Goal: Task Accomplishment & Management: Complete application form

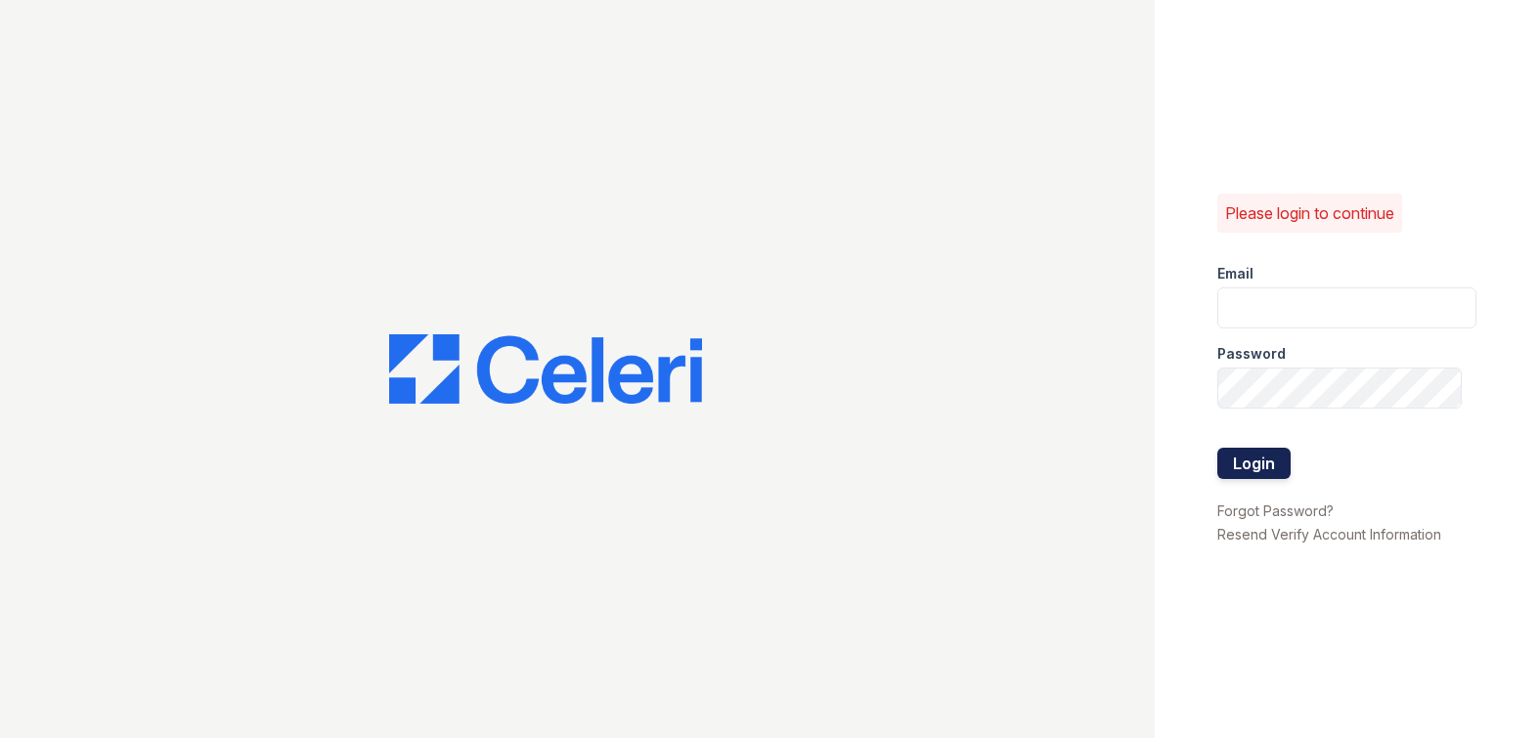
type input "[EMAIL_ADDRESS][DOMAIN_NAME]"
click at [1247, 465] on button "Login" at bounding box center [1254, 463] width 73 height 31
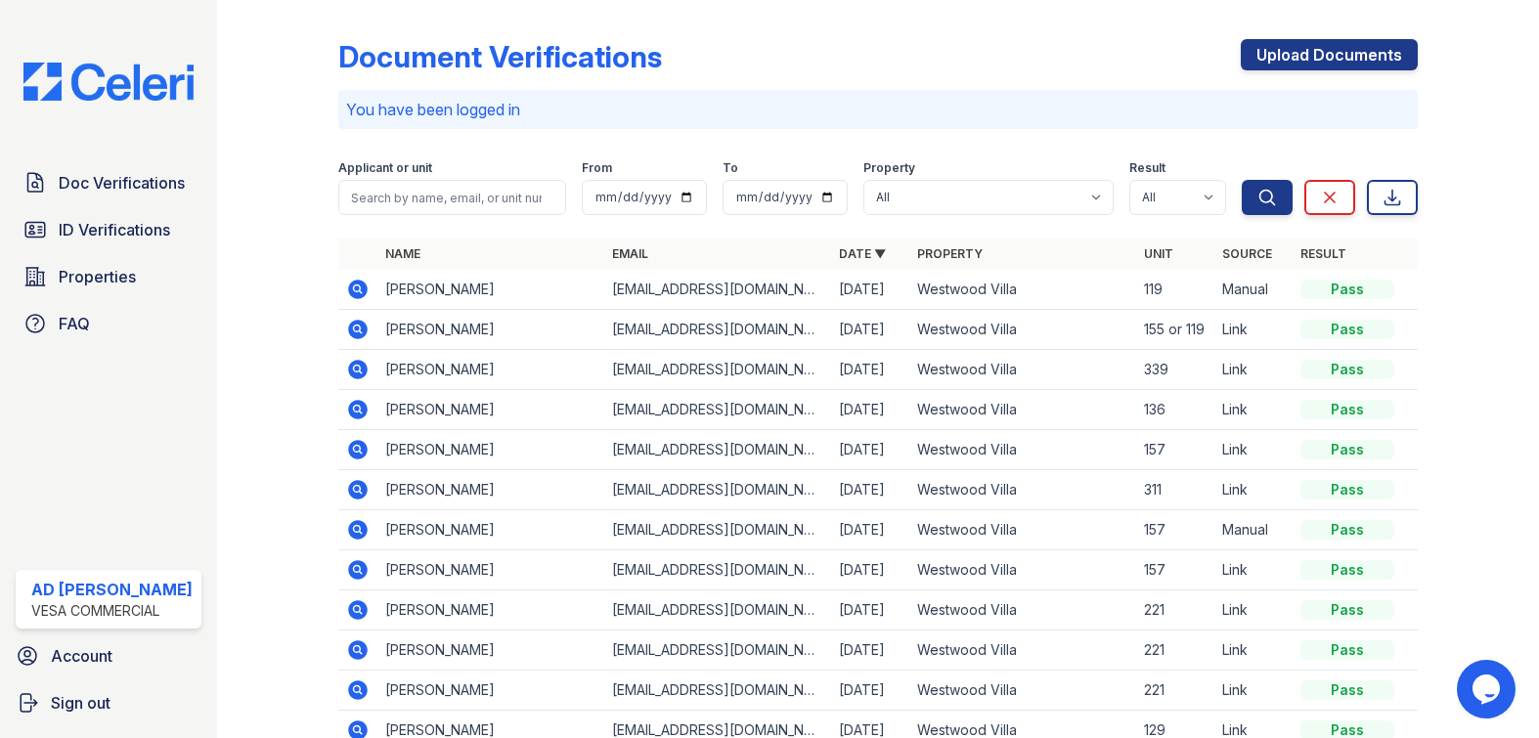
click at [1174, 33] on div "Document Verifications Upload Documents You have been logged in Filter Applican…" at bounding box center [878, 401] width 1080 height 786
click at [1289, 56] on link "Upload Documents" at bounding box center [1329, 54] width 177 height 31
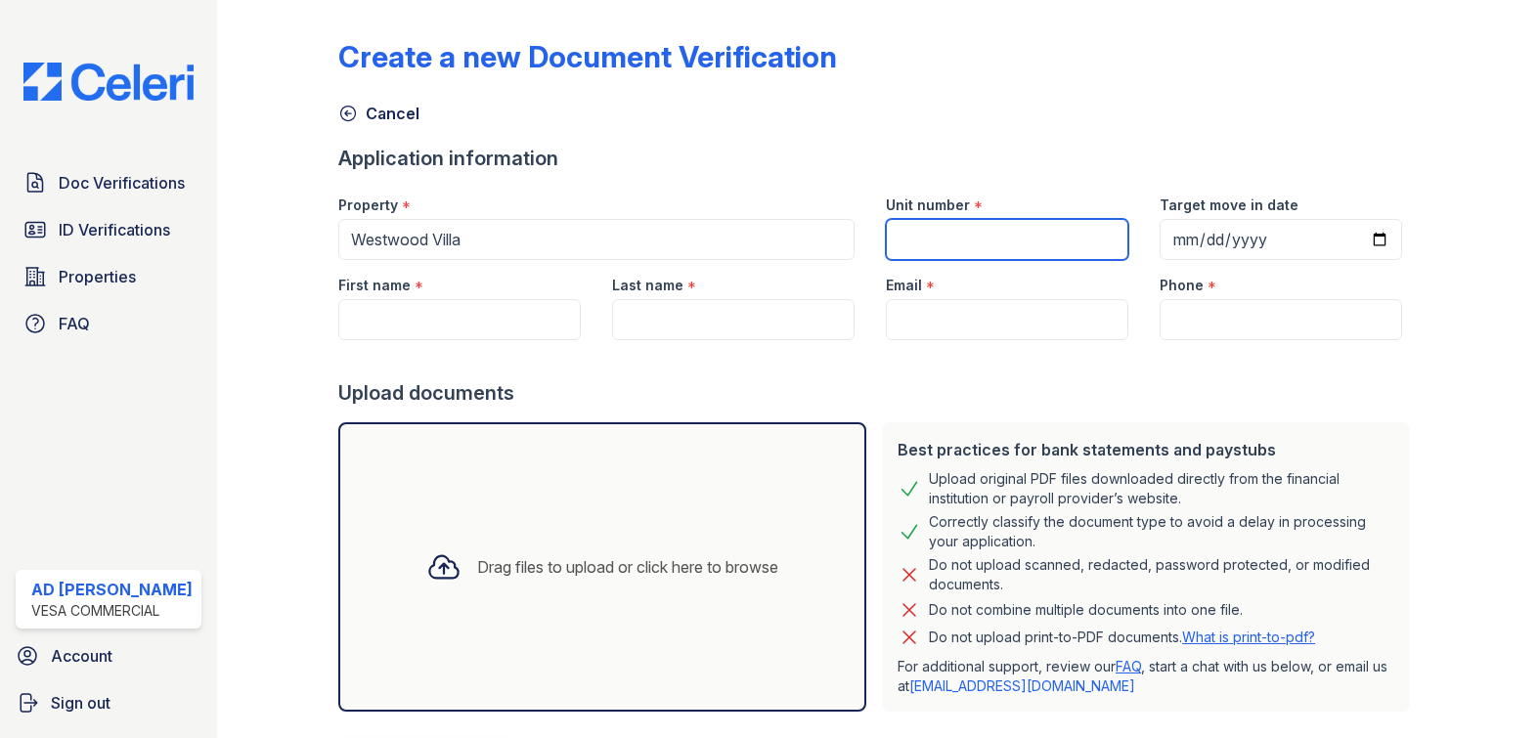
click at [1032, 243] on input "Unit number" at bounding box center [1007, 239] width 243 height 41
type input "339"
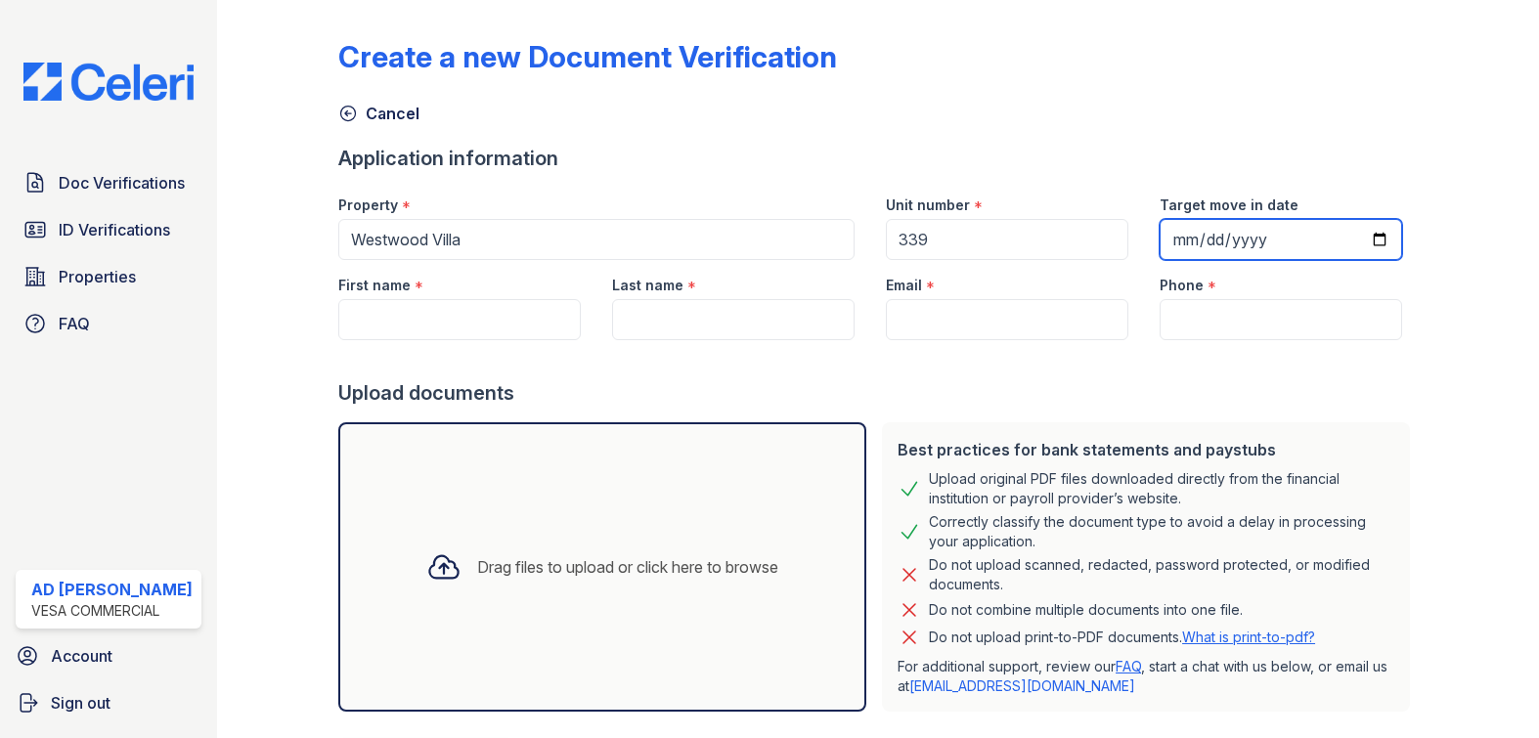
click at [1366, 242] on input "Target move in date" at bounding box center [1281, 239] width 243 height 41
type input "2025-09-04"
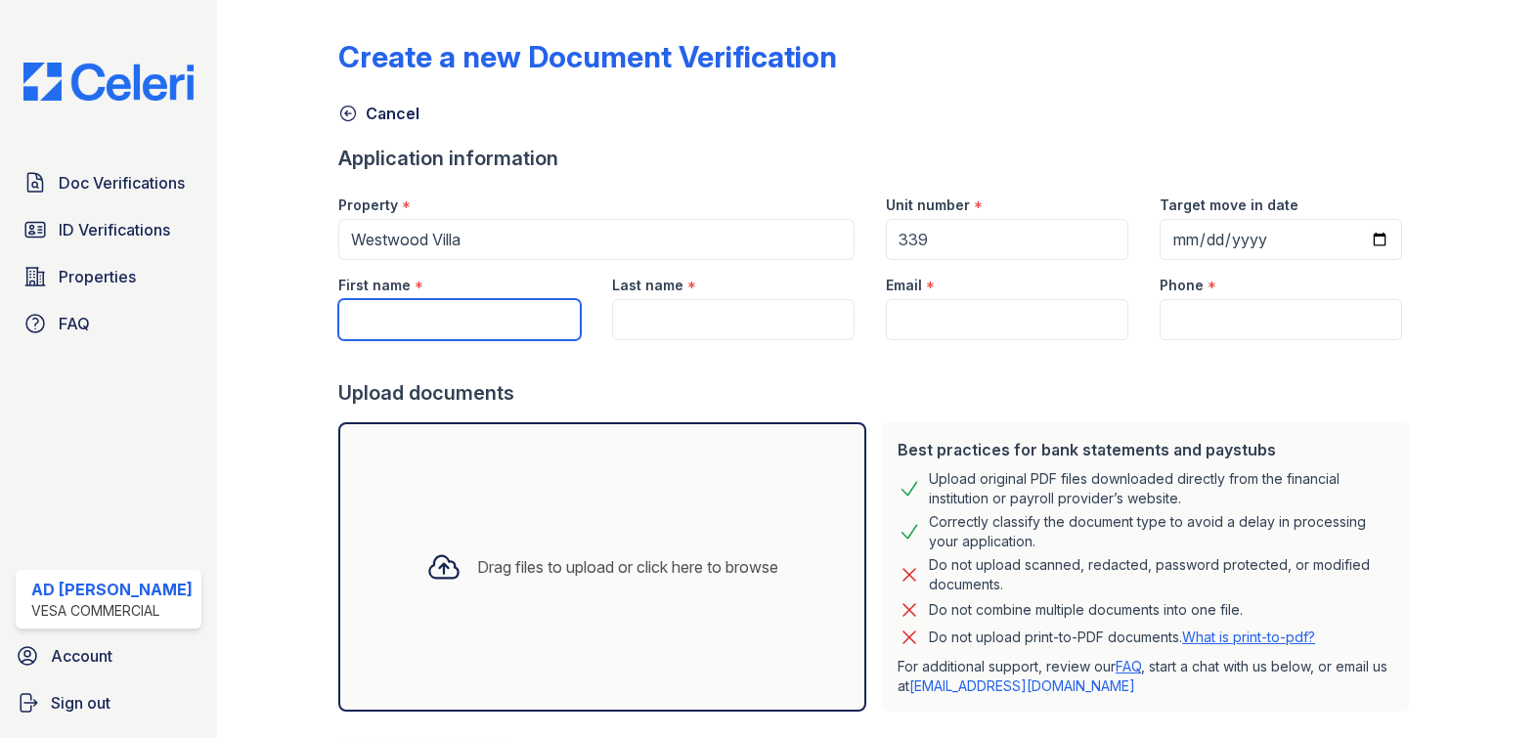
click at [468, 305] on input "First name" at bounding box center [459, 319] width 243 height 41
type input "[PERSON_NAME]"
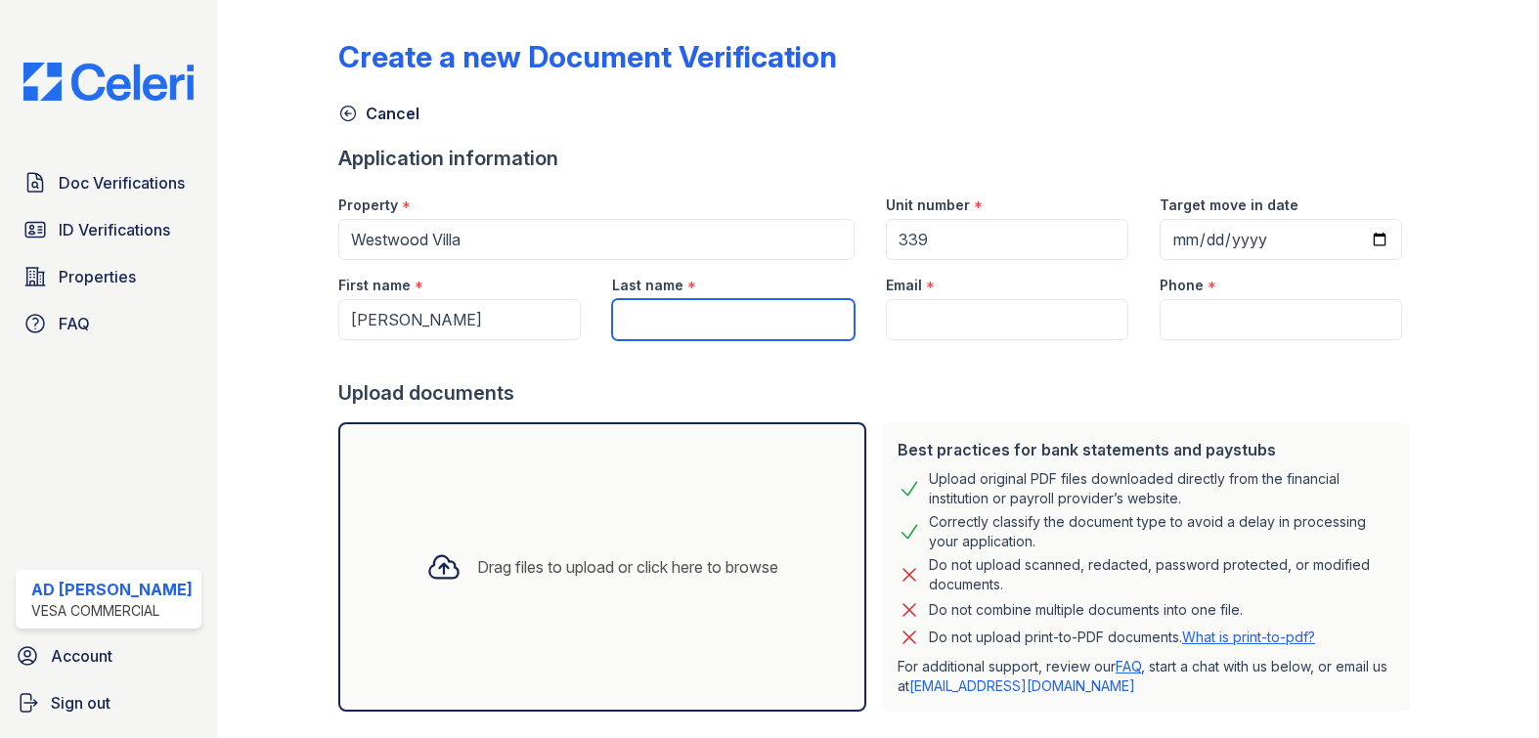
click at [733, 319] on input "Last name" at bounding box center [733, 319] width 243 height 41
type input "[PERSON_NAME]"
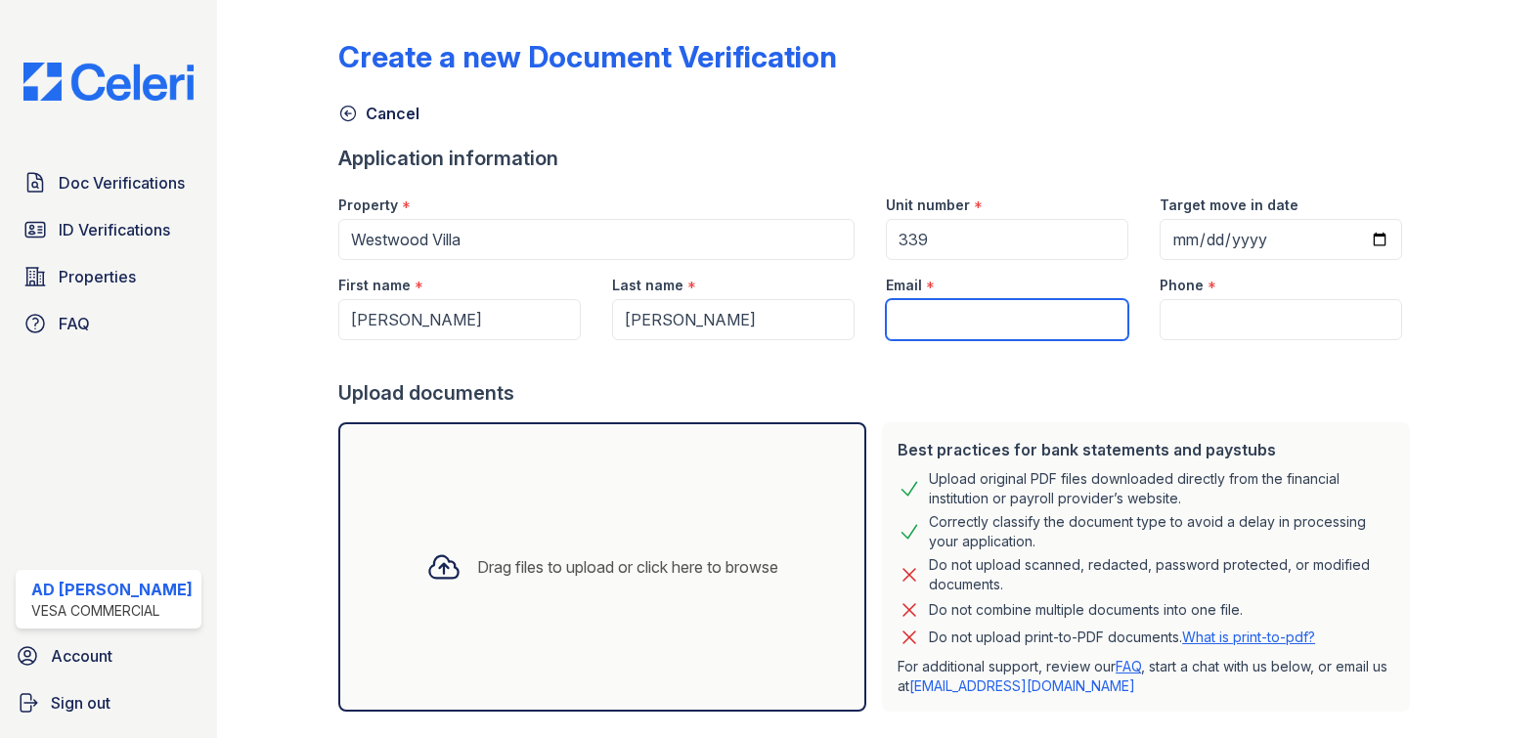
click at [995, 325] on input "Email" at bounding box center [1007, 319] width 243 height 41
click at [935, 310] on input "Email" at bounding box center [1007, 319] width 243 height 41
type input "[EMAIL_ADDRESS][DOMAIN_NAME]"
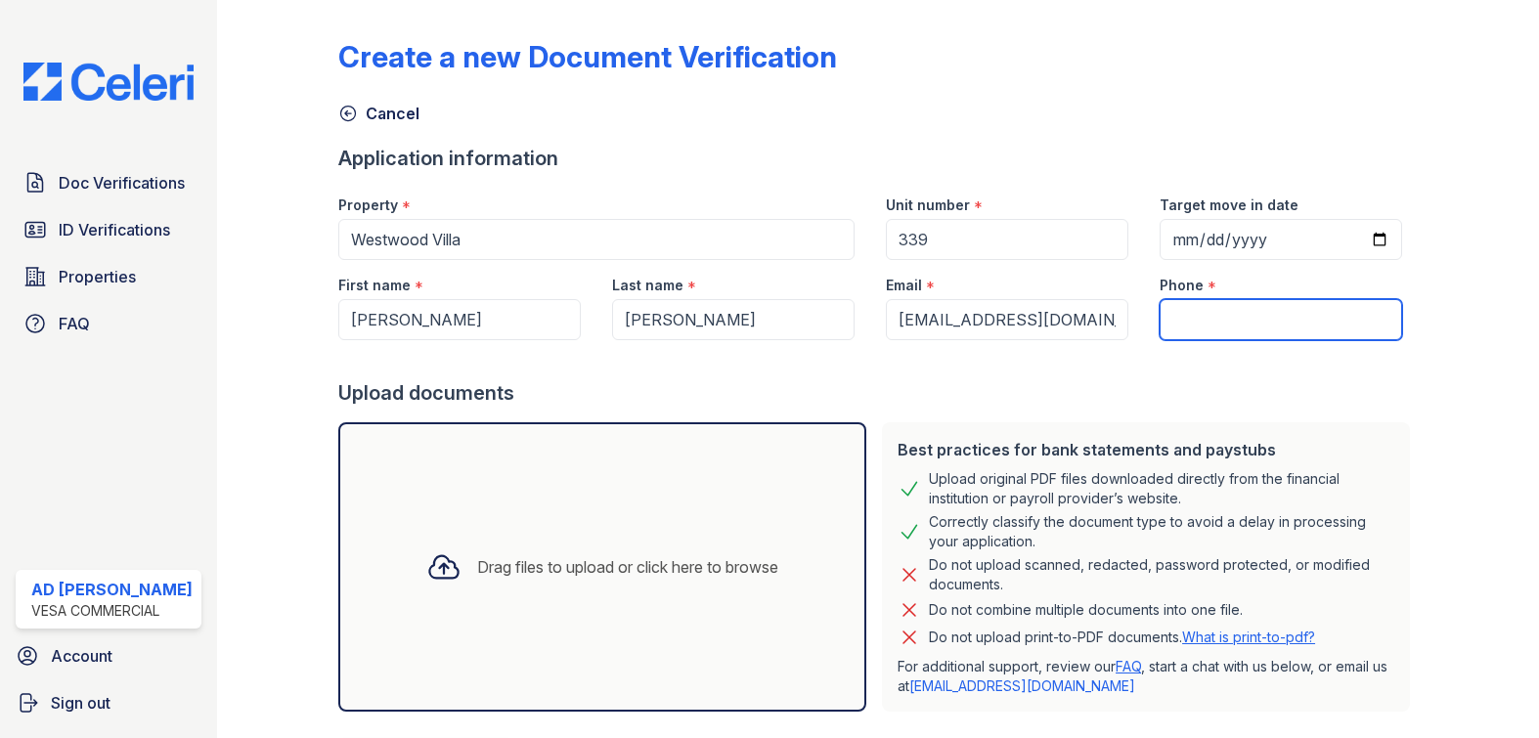
click at [1184, 310] on input "Phone" at bounding box center [1281, 319] width 243 height 41
type input "7058967896"
click at [1454, 548] on div at bounding box center [1463, 389] width 90 height 763
click at [1434, 410] on div at bounding box center [1463, 389] width 90 height 763
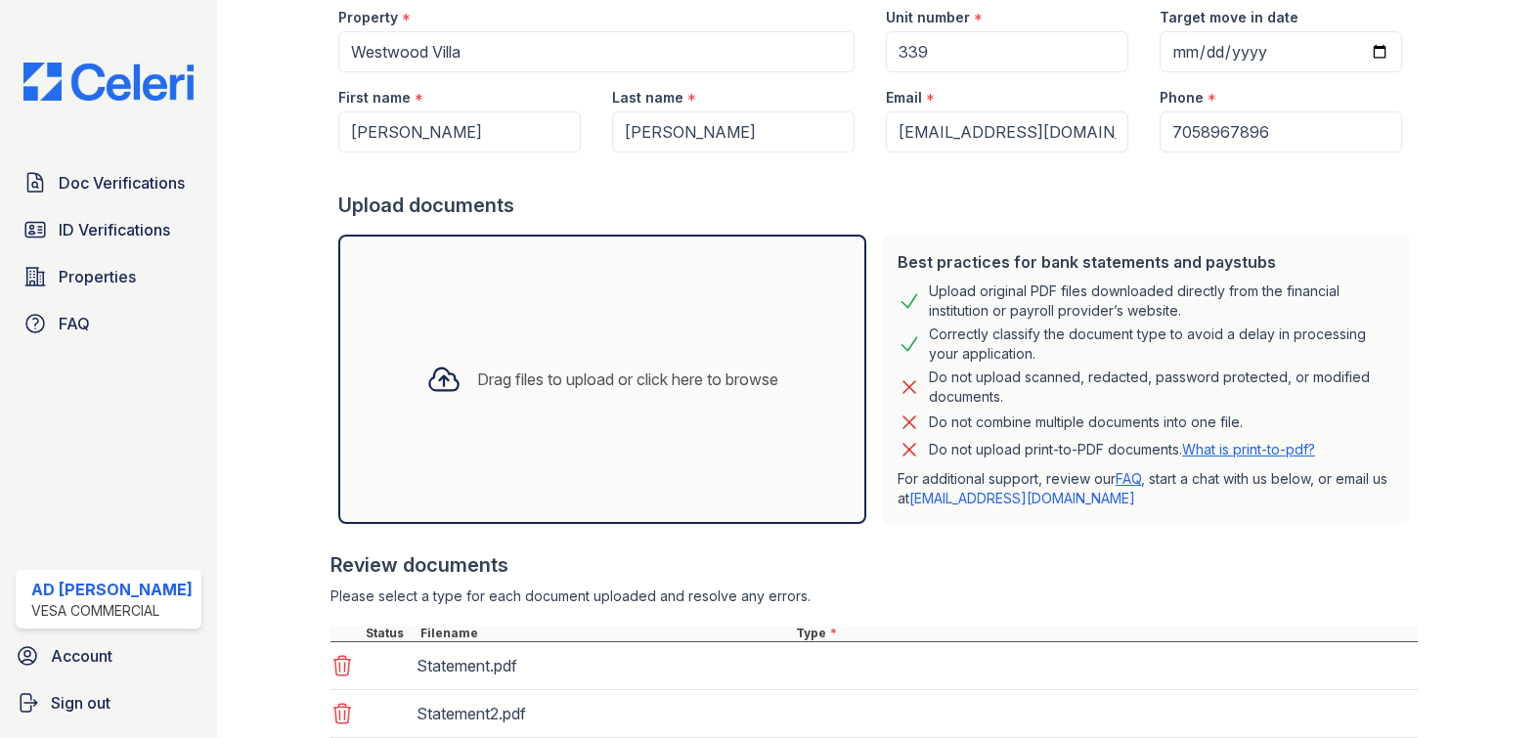
scroll to position [421, 0]
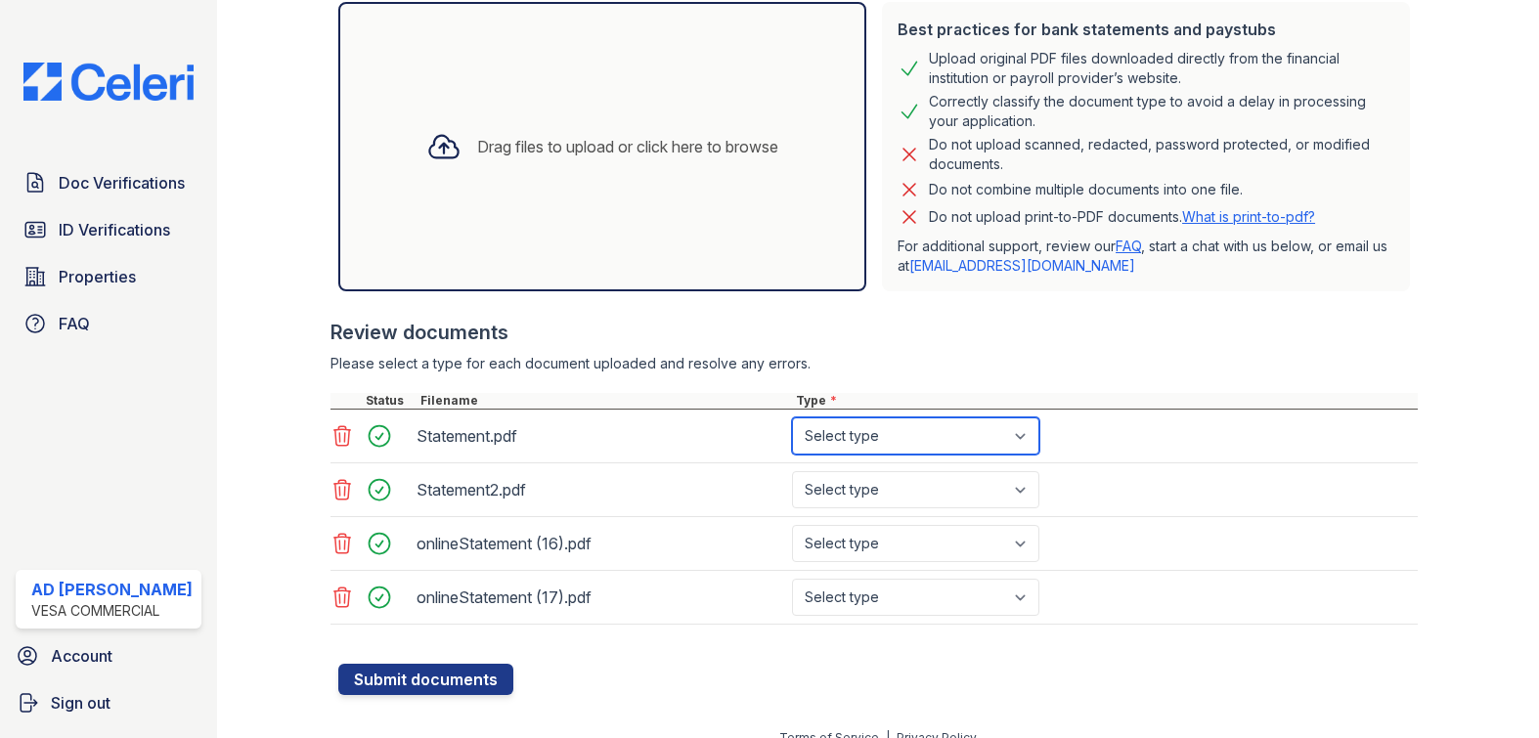
click at [863, 436] on select "Select type Paystub Bank Statement Offer Letter Tax Documents Benefit Award Let…" at bounding box center [915, 436] width 247 height 37
select select "bank_statement"
click at [792, 418] on select "Select type Paystub Bank Statement Offer Letter Tax Documents Benefit Award Let…" at bounding box center [915, 436] width 247 height 37
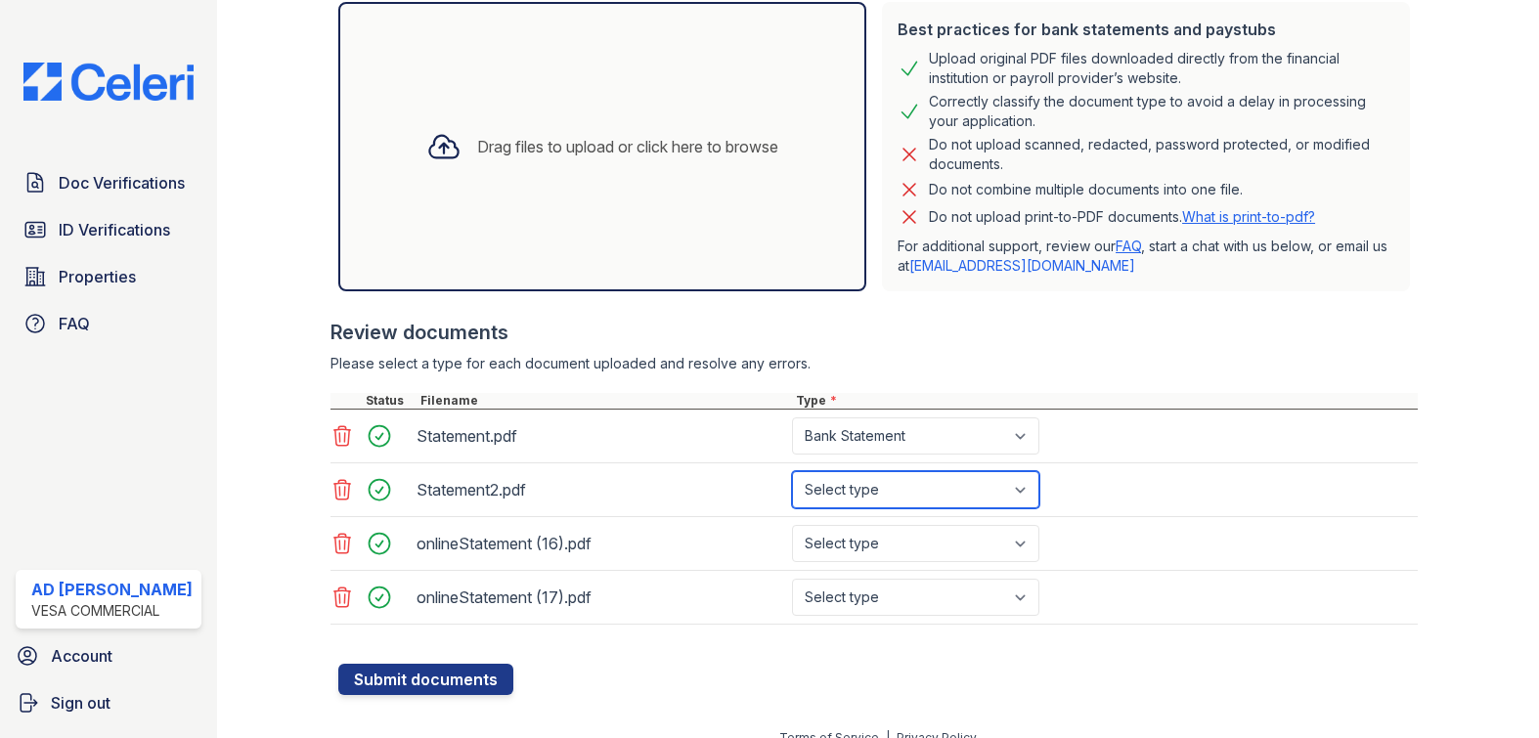
click at [866, 490] on select "Select type Paystub Bank Statement Offer Letter Tax Documents Benefit Award Let…" at bounding box center [915, 489] width 247 height 37
select select "bank_statement"
click at [792, 471] on select "Select type Paystub Bank Statement Offer Letter Tax Documents Benefit Award Let…" at bounding box center [915, 489] width 247 height 37
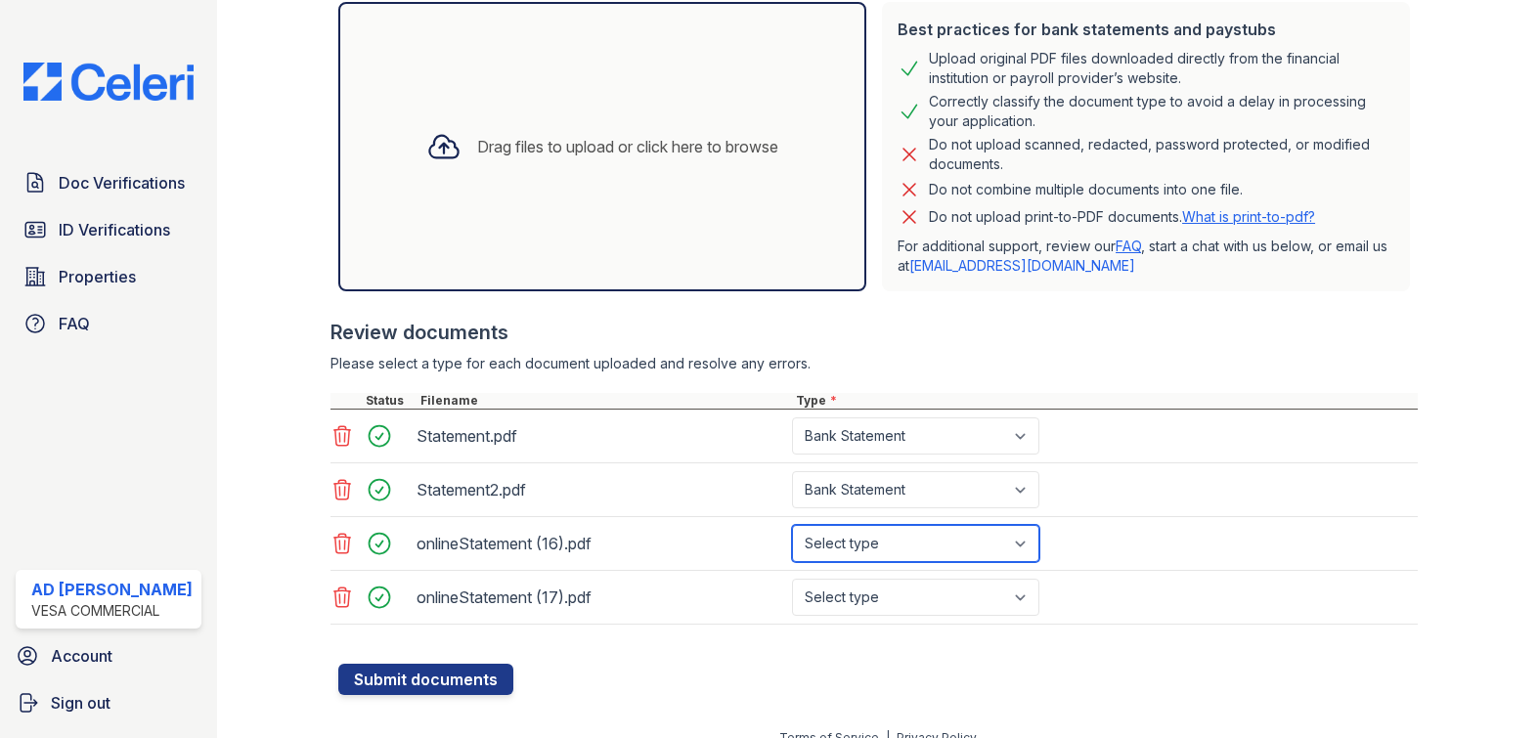
click at [862, 560] on select "Select type Paystub Bank Statement Offer Letter Tax Documents Benefit Award Let…" at bounding box center [915, 543] width 247 height 37
select select "bank_statement"
click at [792, 525] on select "Select type Paystub Bank Statement Offer Letter Tax Documents Benefit Award Let…" at bounding box center [915, 543] width 247 height 37
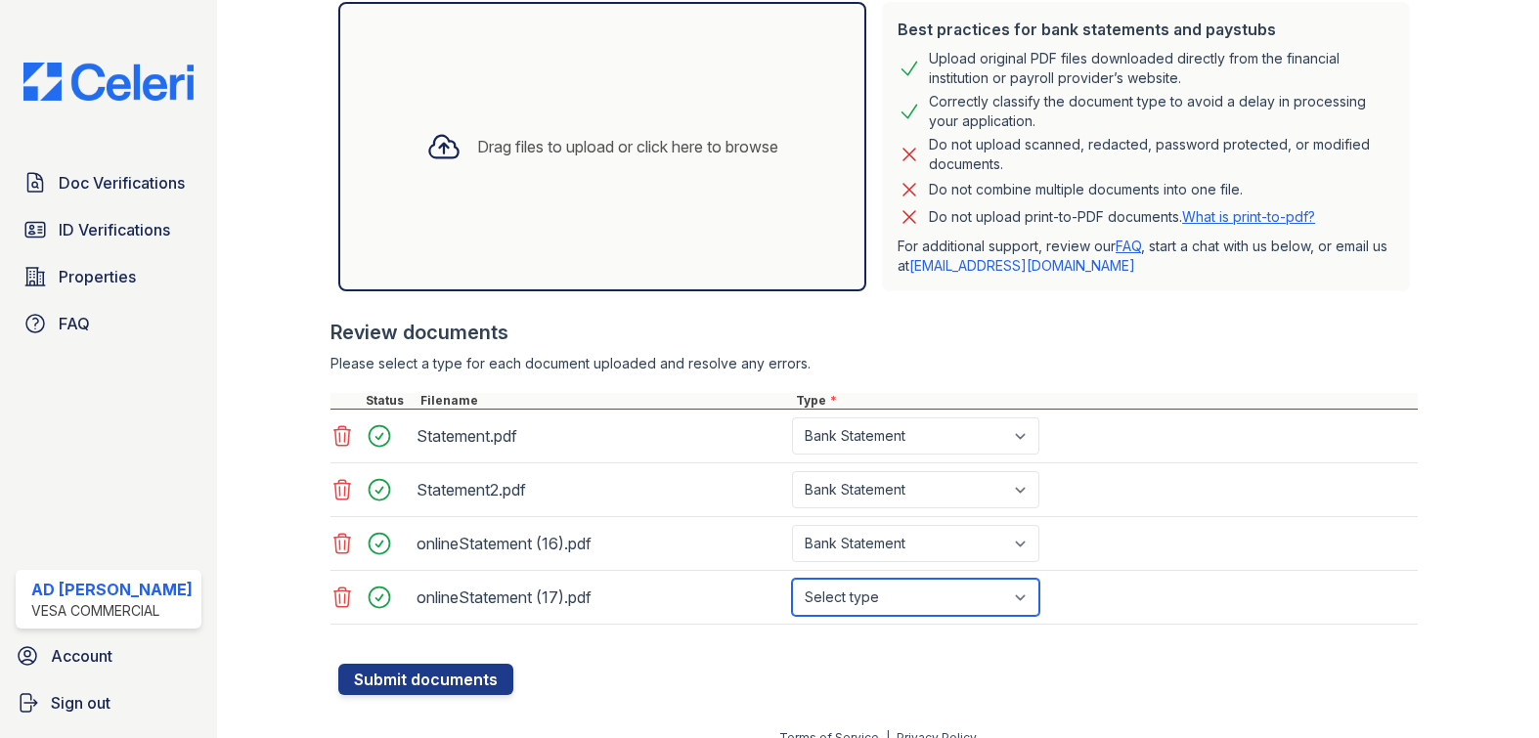
click at [854, 588] on select "Select type Paystub Bank Statement Offer Letter Tax Documents Benefit Award Let…" at bounding box center [915, 597] width 247 height 37
select select "bank_statement"
click at [792, 579] on select "Select type Paystub Bank Statement Offer Letter Tax Documents Benefit Award Let…" at bounding box center [915, 597] width 247 height 37
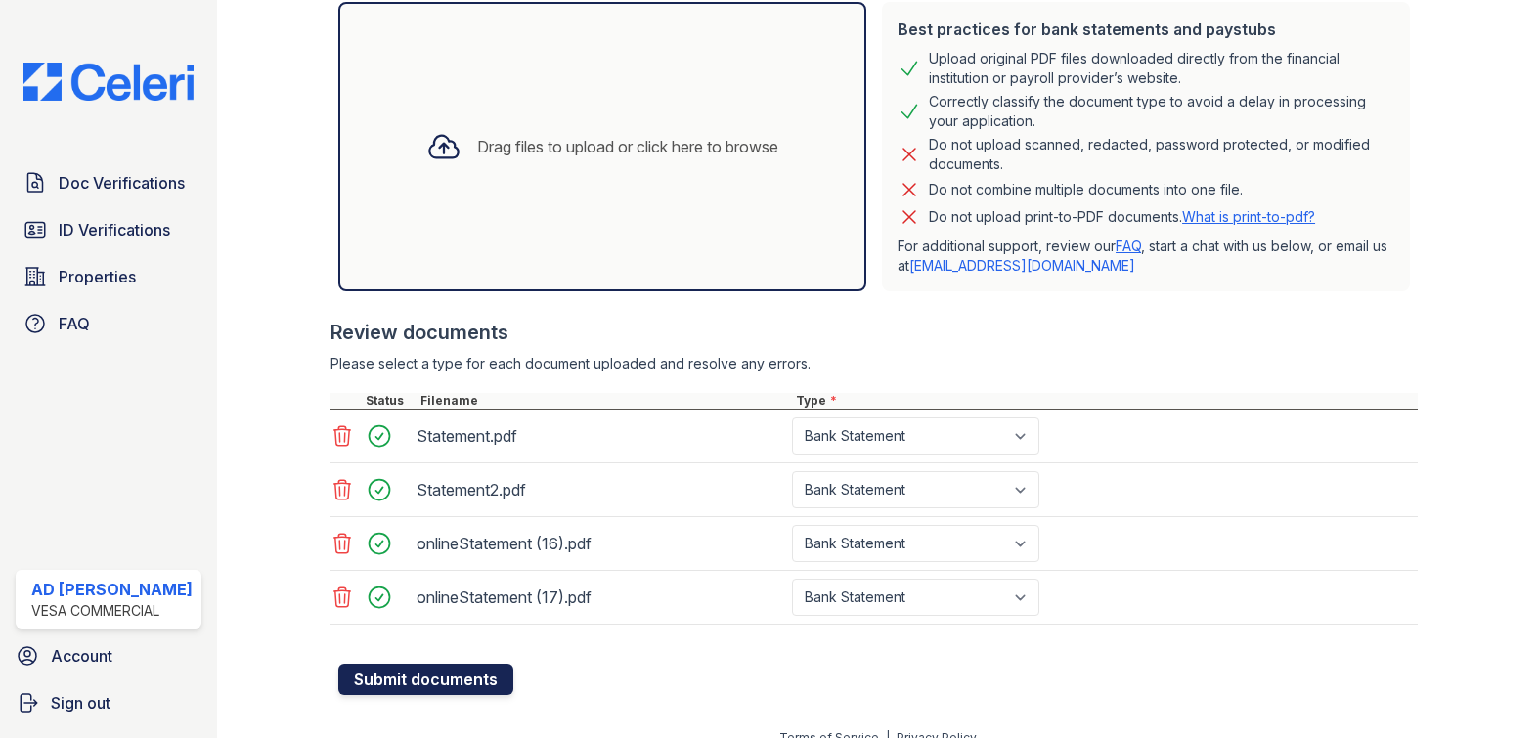
click at [397, 688] on button "Submit documents" at bounding box center [425, 679] width 175 height 31
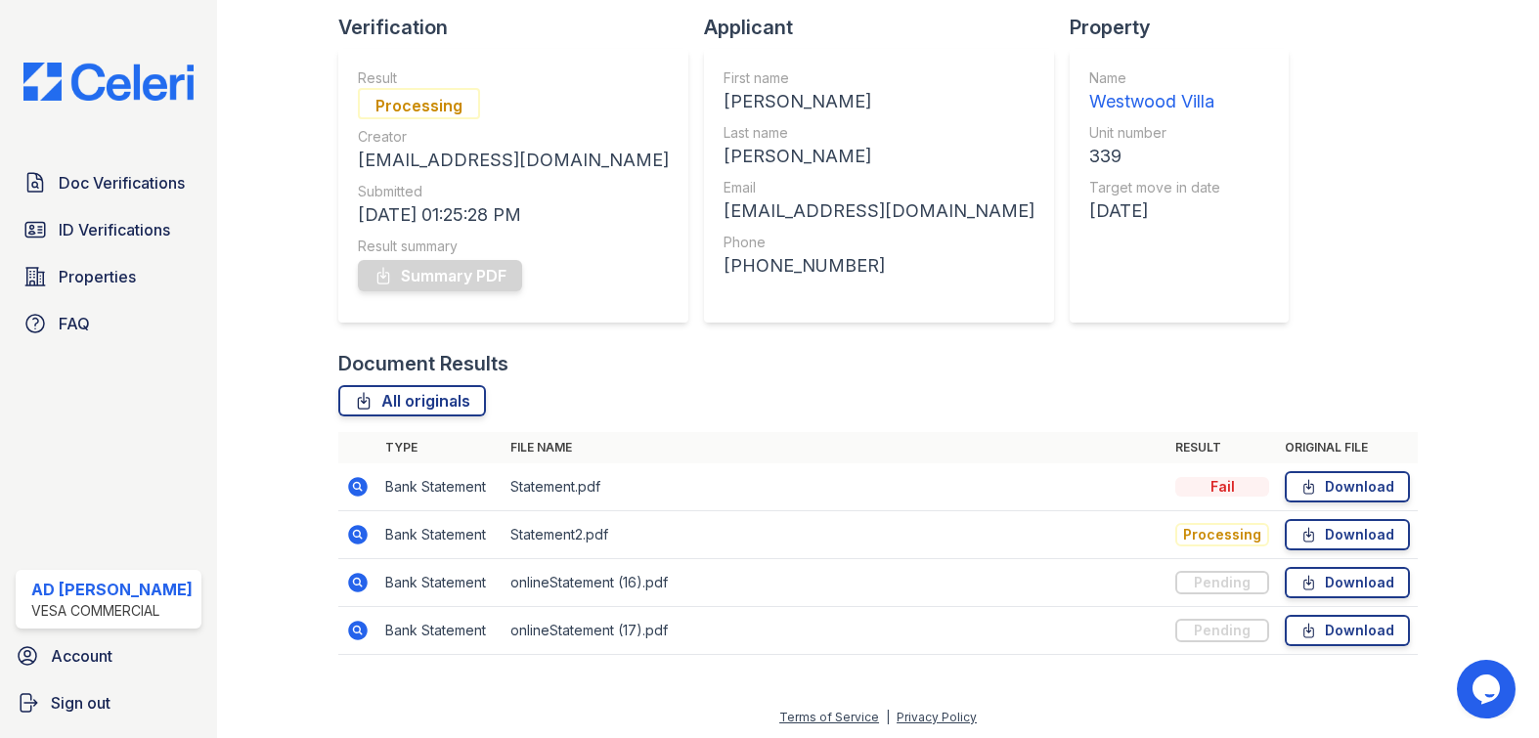
scroll to position [134, 0]
